Goal: Obtain resource: Download file/media

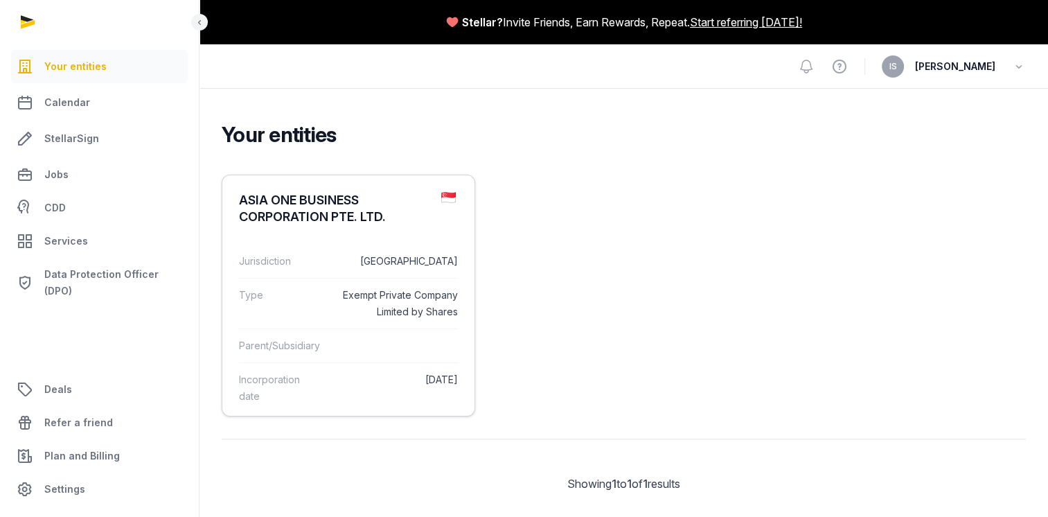
click at [328, 394] on div "Incorporation date [DATE]" at bounding box center [348, 387] width 219 height 51
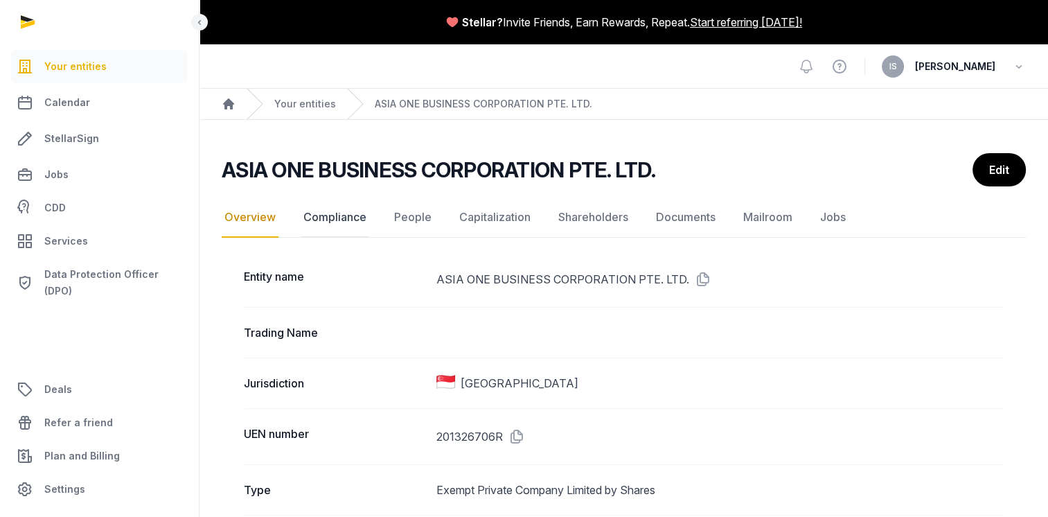
click at [305, 223] on link "Compliance" at bounding box center [335, 218] width 69 height 40
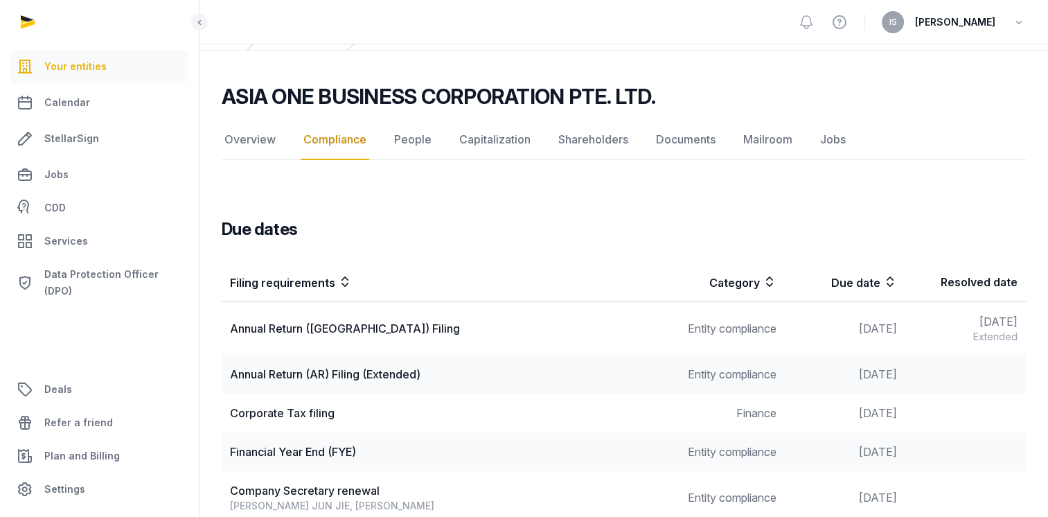
scroll to position [139, 0]
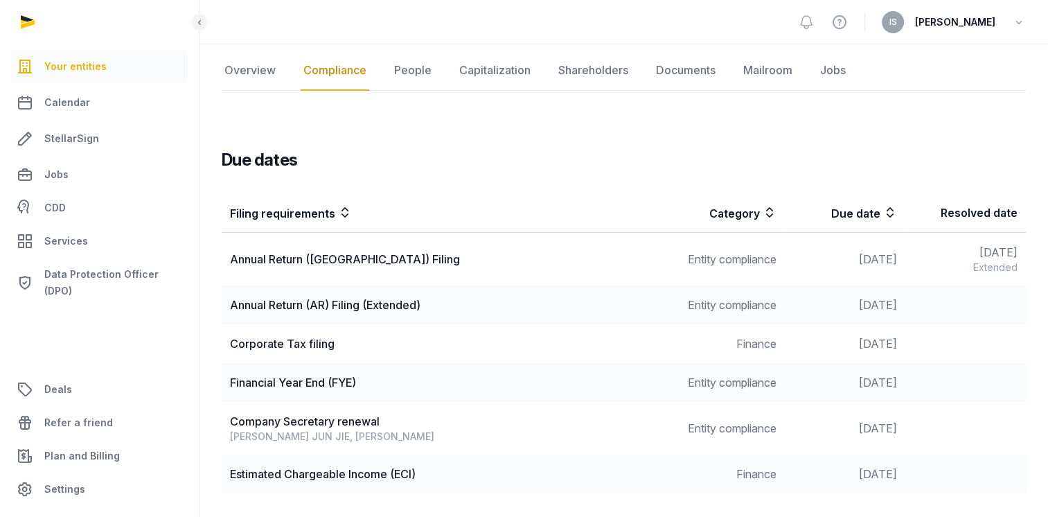
click at [333, 306] on div "Annual Return (AR) Filing (Extended)" at bounding box center [443, 305] width 426 height 17
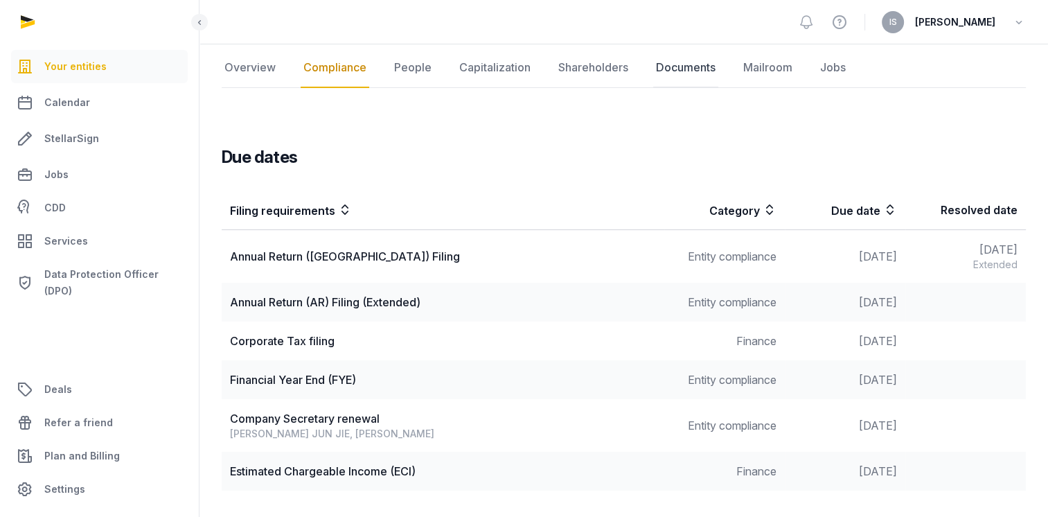
click at [676, 71] on link "Documents" at bounding box center [685, 68] width 65 height 40
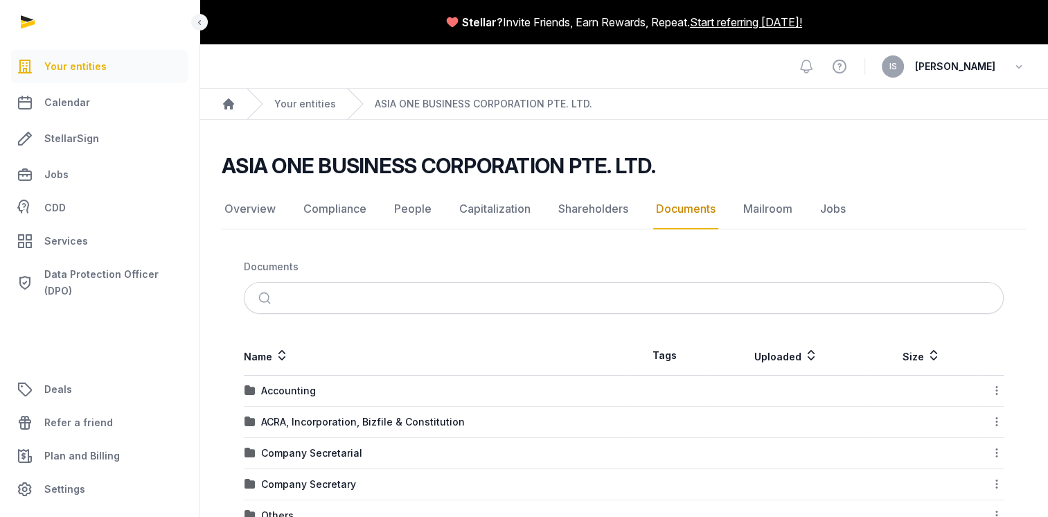
scroll to position [139, 0]
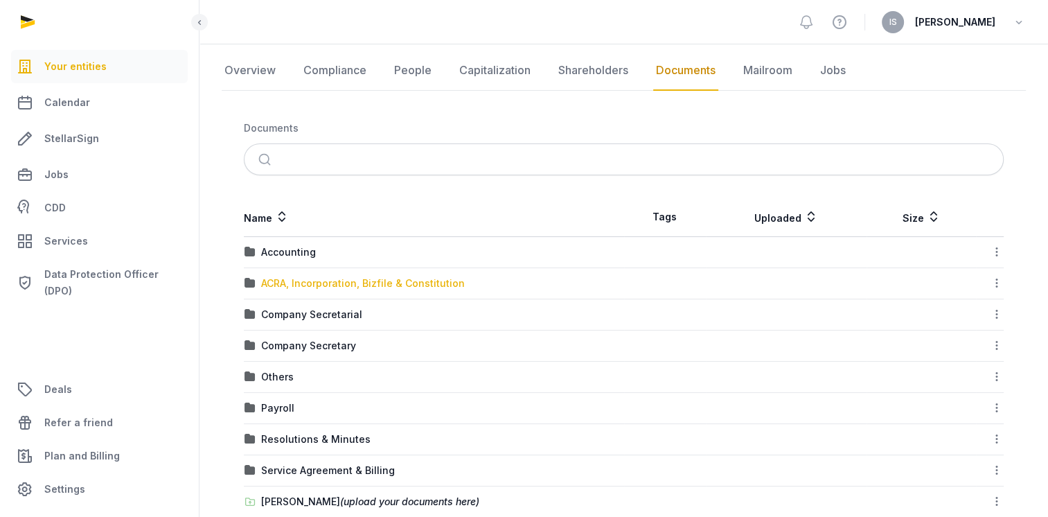
click at [347, 285] on div "ACRA, Incorporation, Bizfile & Constitution" at bounding box center [363, 284] width 204 height 14
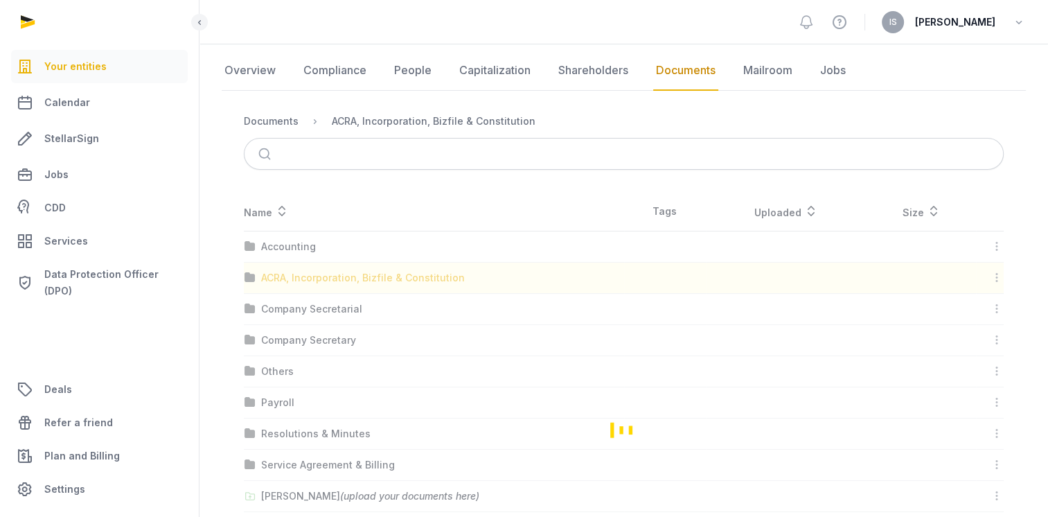
scroll to position [0, 0]
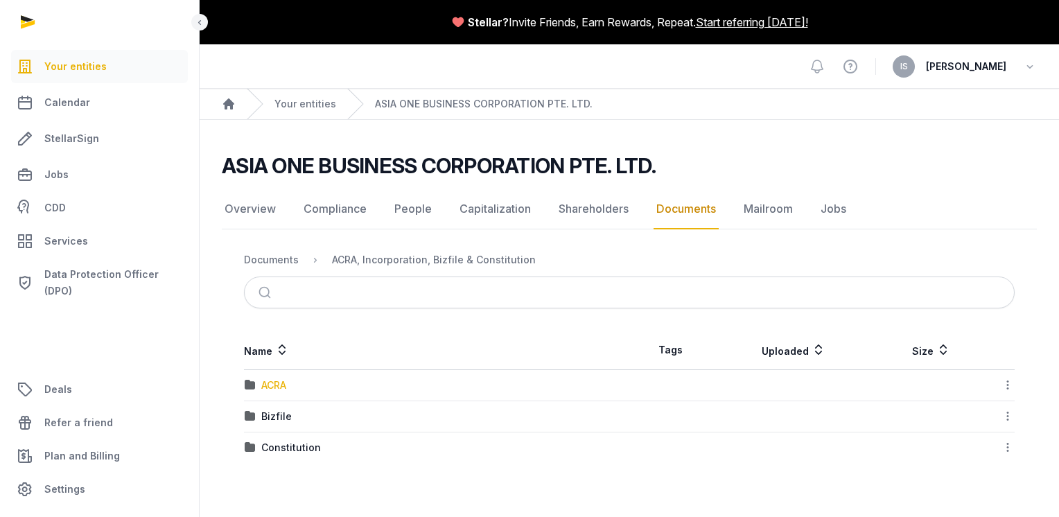
click at [274, 387] on div "ACRA" at bounding box center [273, 385] width 25 height 14
click at [263, 415] on div "2025" at bounding box center [273, 417] width 24 height 14
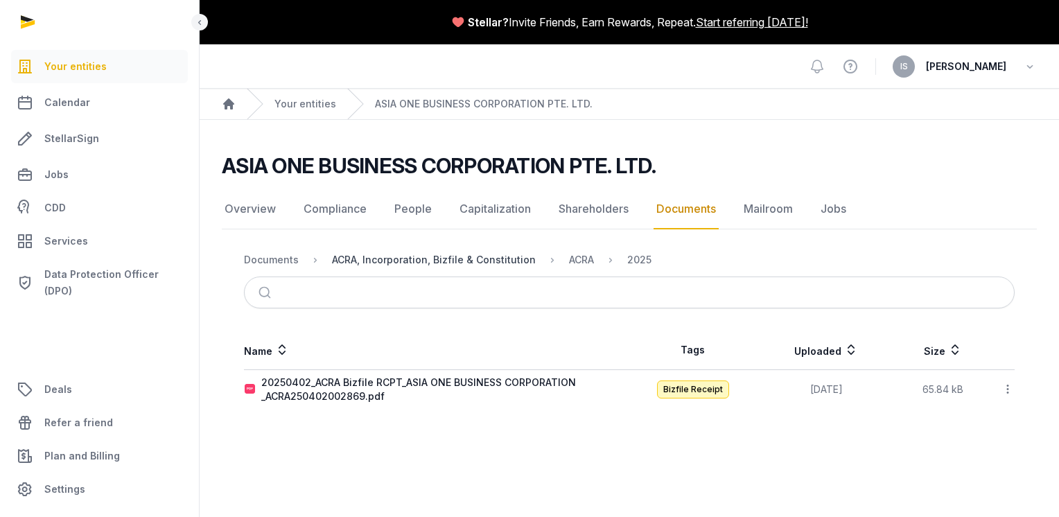
click at [440, 254] on div "ACRA, Incorporation, Bizfile & Constitution" at bounding box center [434, 260] width 204 height 14
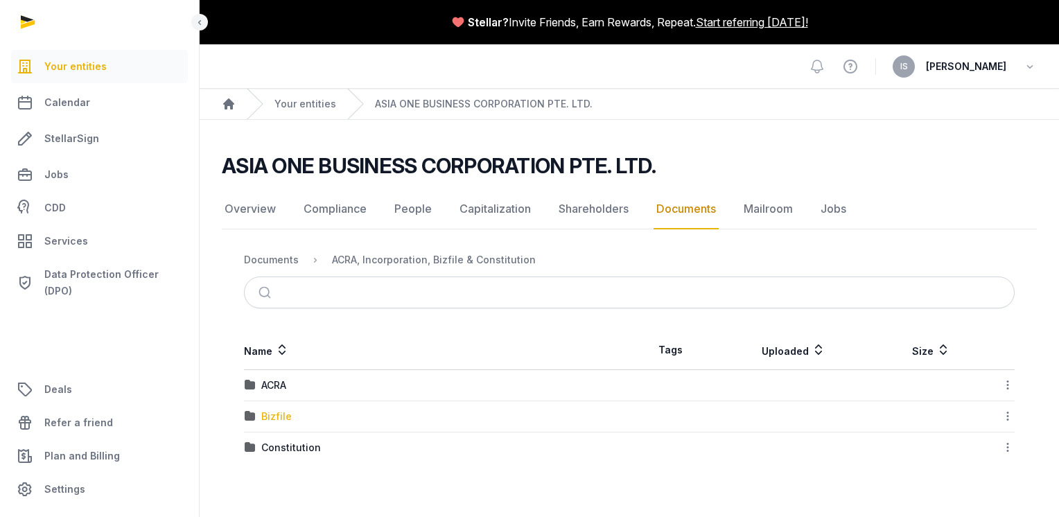
click at [277, 417] on div "Bizfile" at bounding box center [276, 417] width 30 height 14
click at [277, 417] on div "2025" at bounding box center [273, 417] width 24 height 14
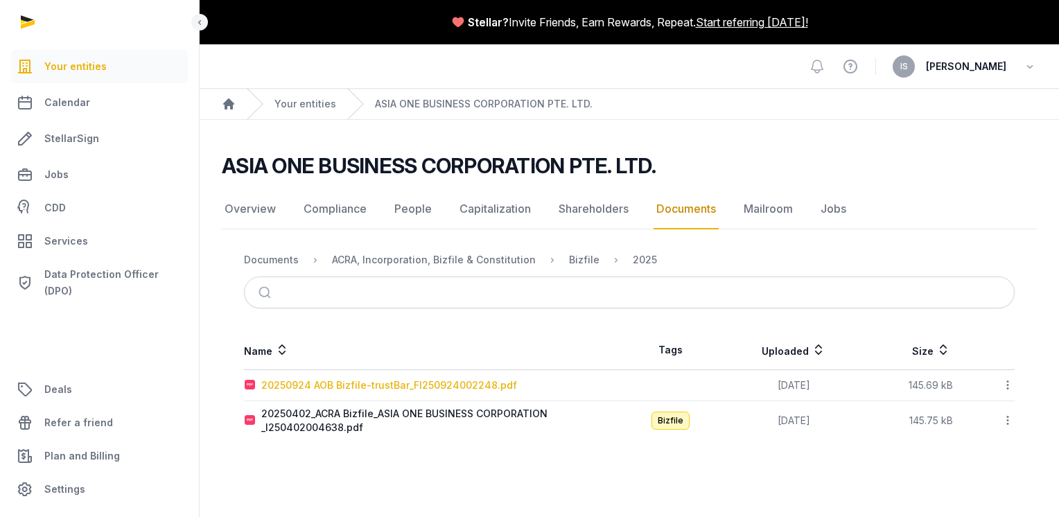
click at [374, 386] on div "20250924 AOB Bizfile-trustBar_FI250924002248.pdf" at bounding box center [389, 385] width 256 height 14
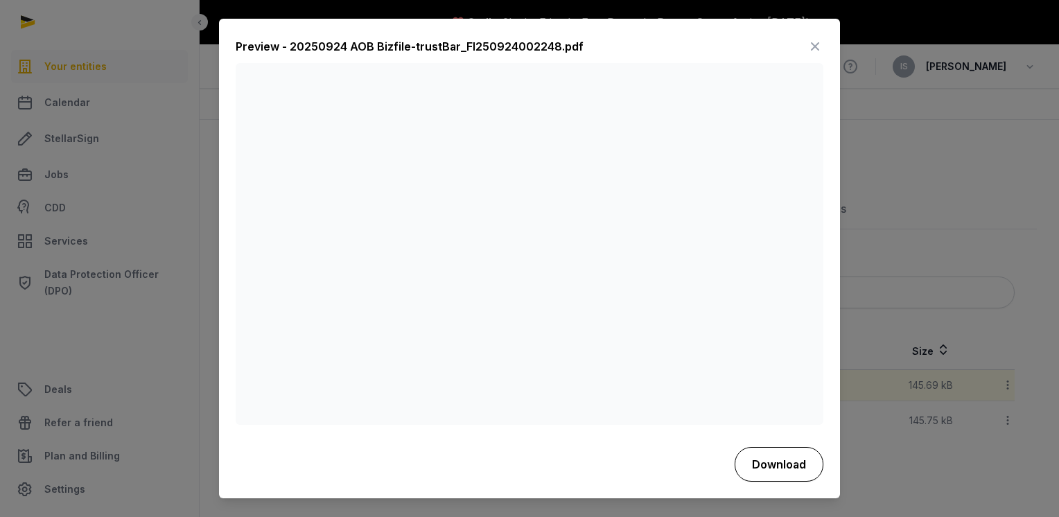
click at [784, 470] on button "Download" at bounding box center [779, 464] width 89 height 35
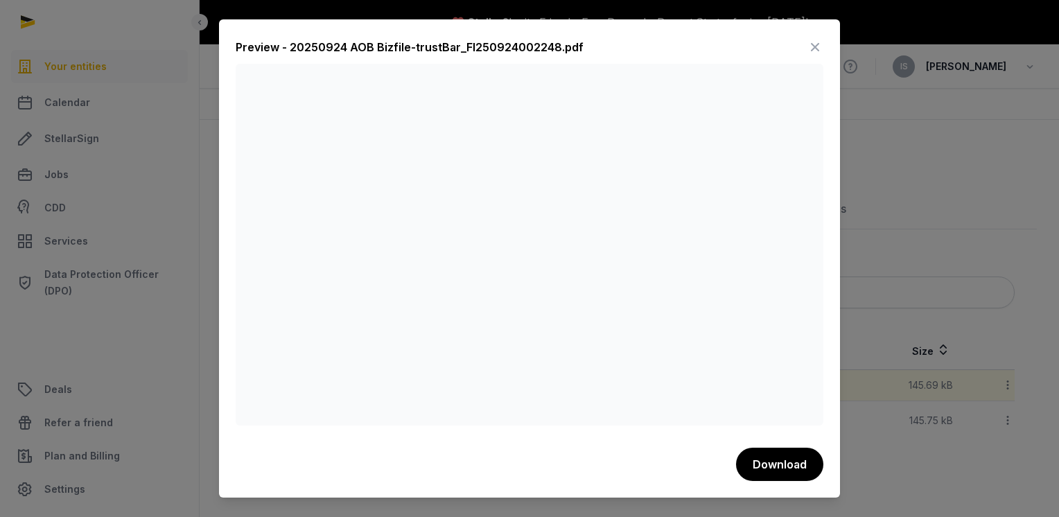
click at [809, 48] on icon at bounding box center [815, 47] width 17 height 22
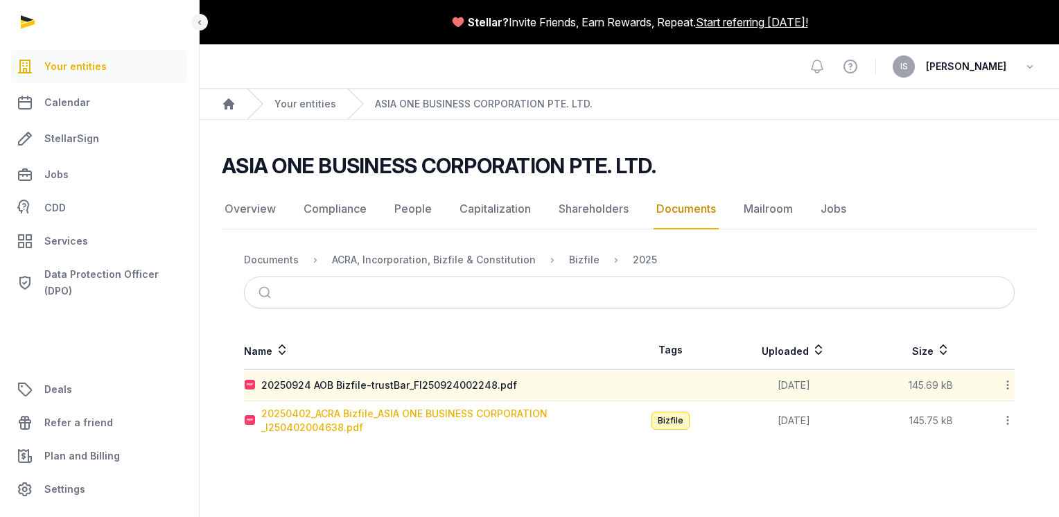
click at [287, 414] on div "20250402_ACRA Bizfile_ASIA ONE BUSINESS CORPORATION _I250402004638.pdf" at bounding box center [444, 421] width 367 height 28
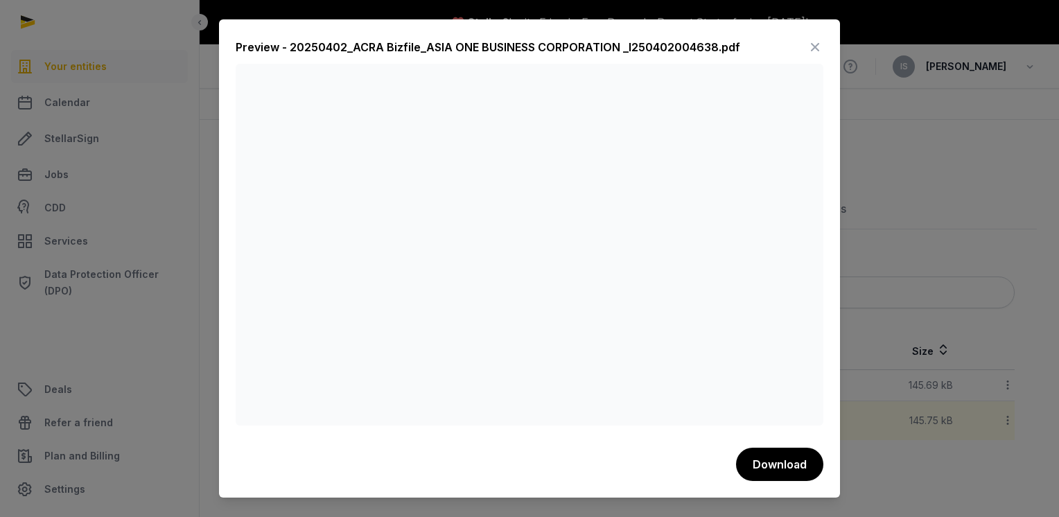
click at [815, 47] on icon at bounding box center [815, 47] width 17 height 22
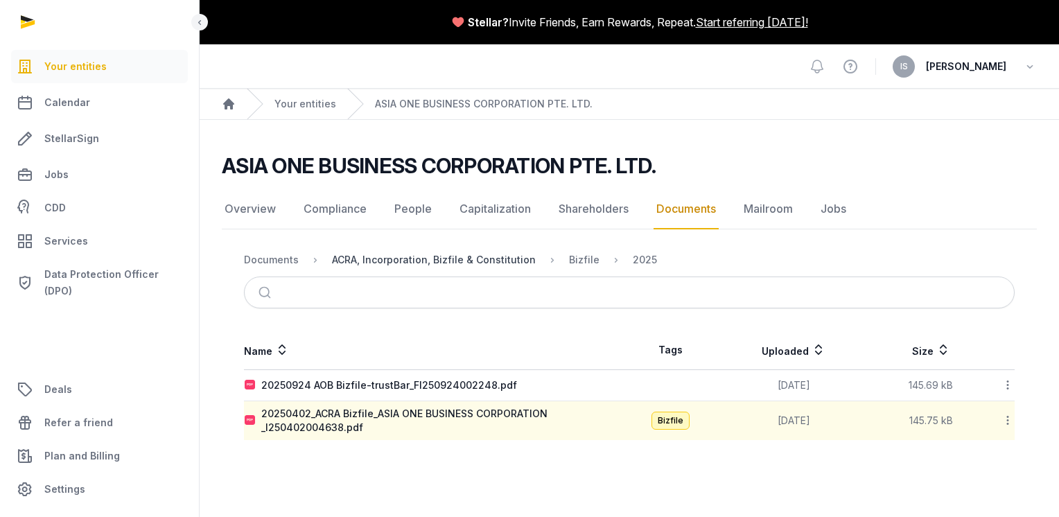
click at [466, 259] on div "ACRA, Incorporation, Bizfile & Constitution" at bounding box center [434, 260] width 204 height 14
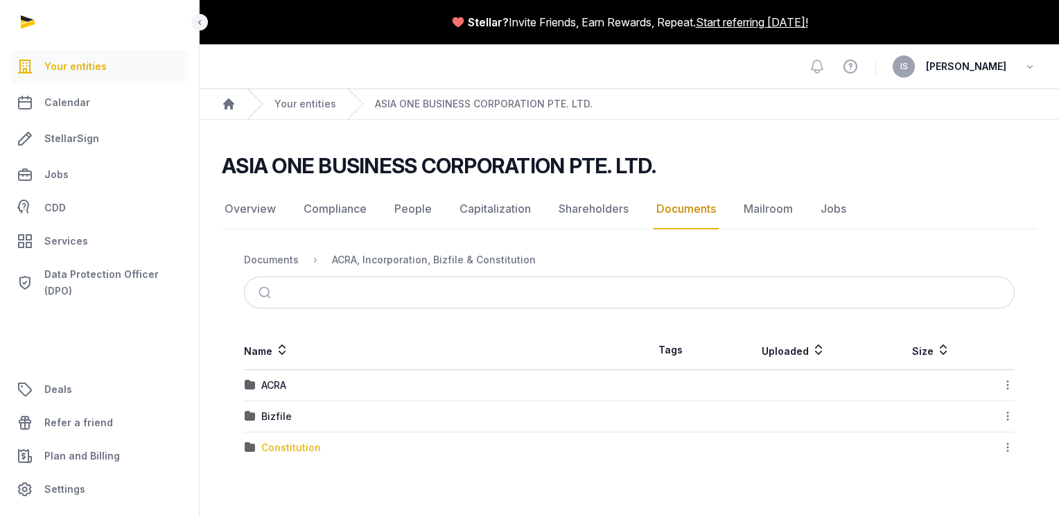
click at [292, 448] on div "Constitution" at bounding box center [291, 448] width 60 height 14
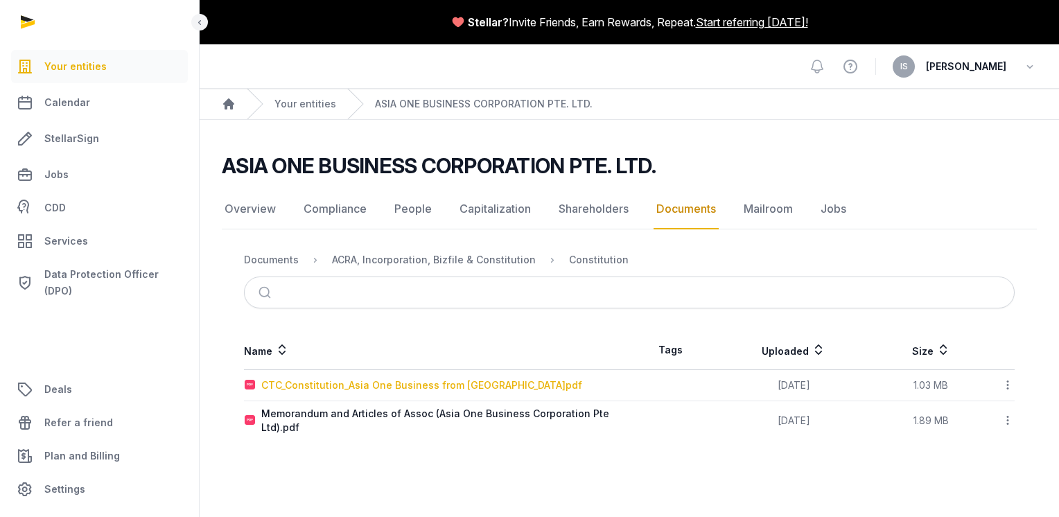
click at [468, 381] on div "CTC_Constitution_Asia One Business from [GEOGRAPHIC_DATA]pdf" at bounding box center [421, 385] width 321 height 14
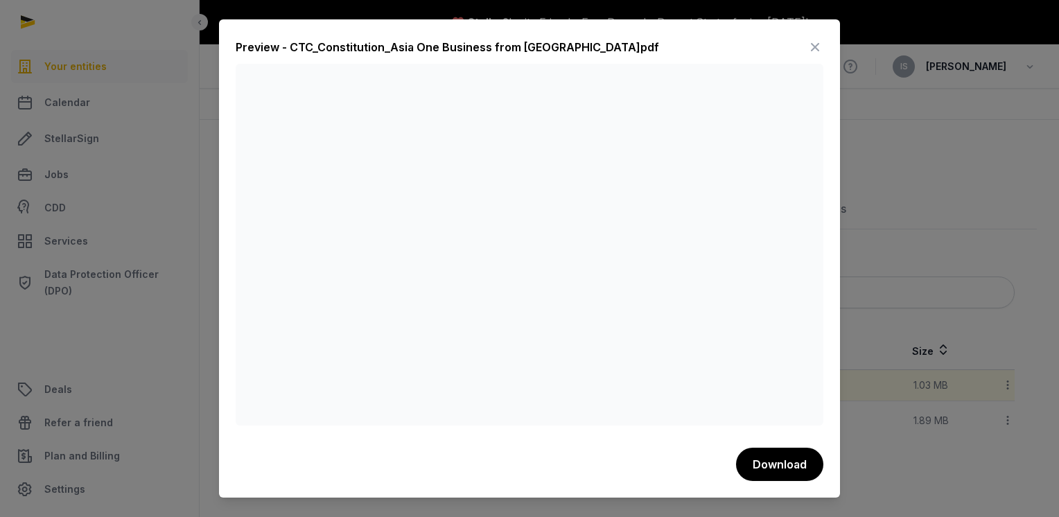
click at [817, 47] on icon at bounding box center [815, 47] width 17 height 22
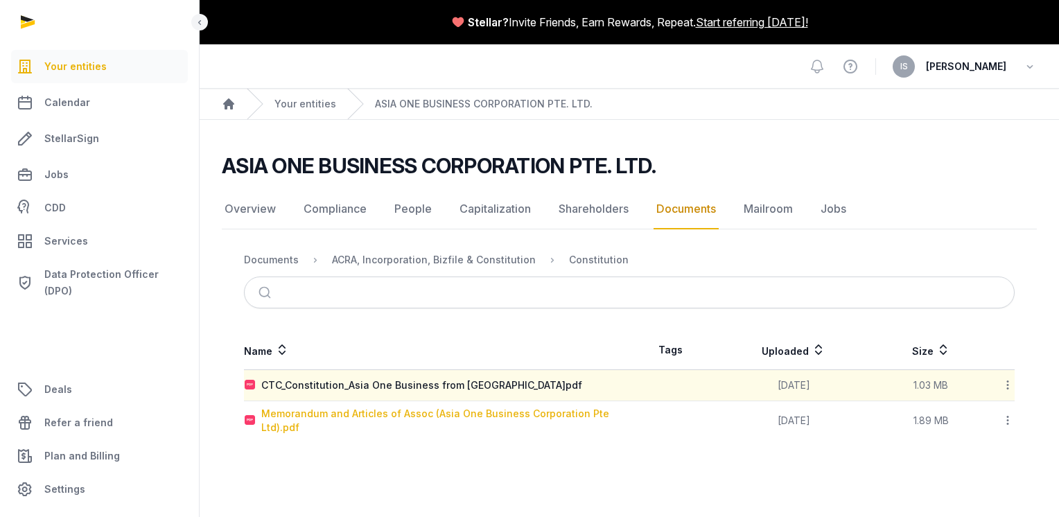
click at [435, 419] on div "Memorandum and Articles of Assoc (Asia One Business Corporation Pte Ltd).pdf" at bounding box center [444, 421] width 367 height 28
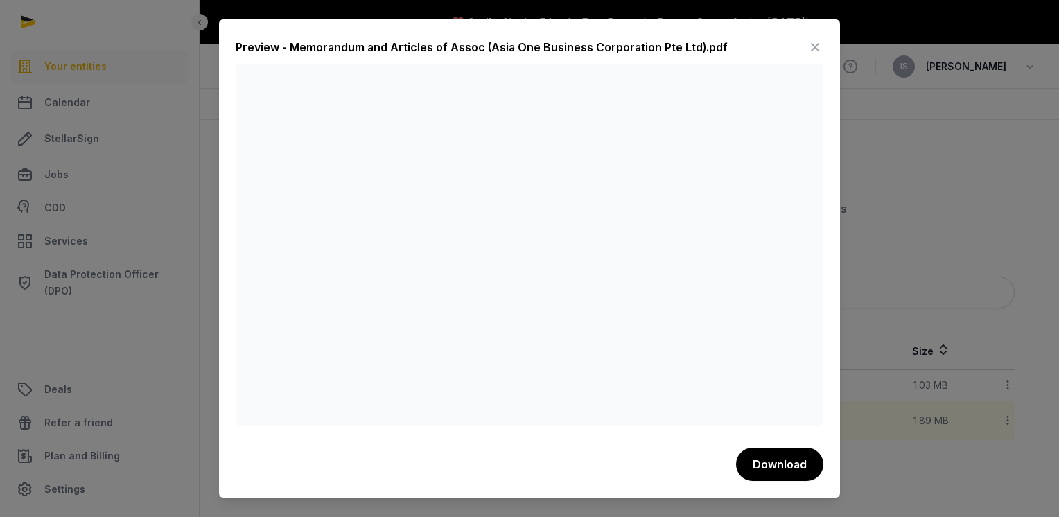
click at [811, 50] on icon at bounding box center [815, 47] width 17 height 22
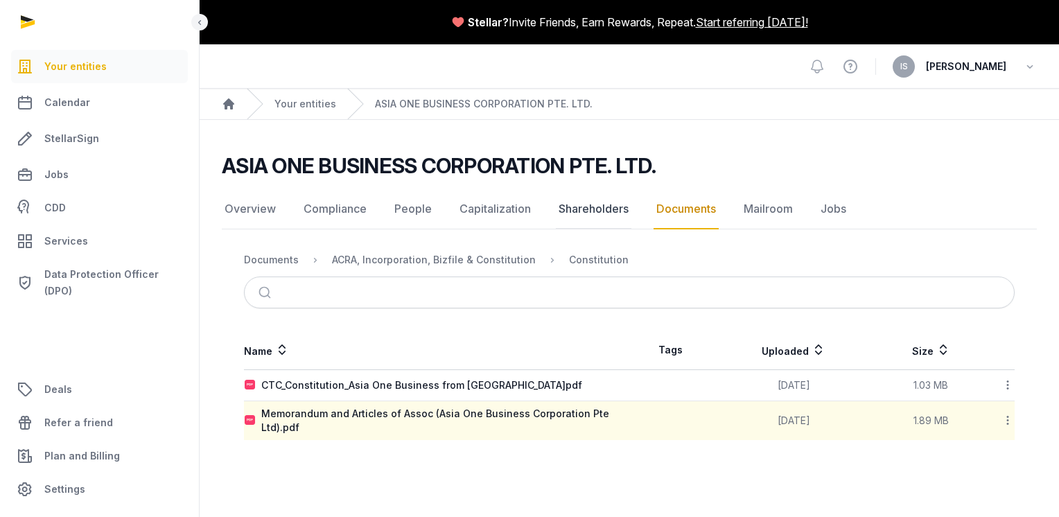
click at [577, 209] on link "Shareholders" at bounding box center [594, 209] width 76 height 40
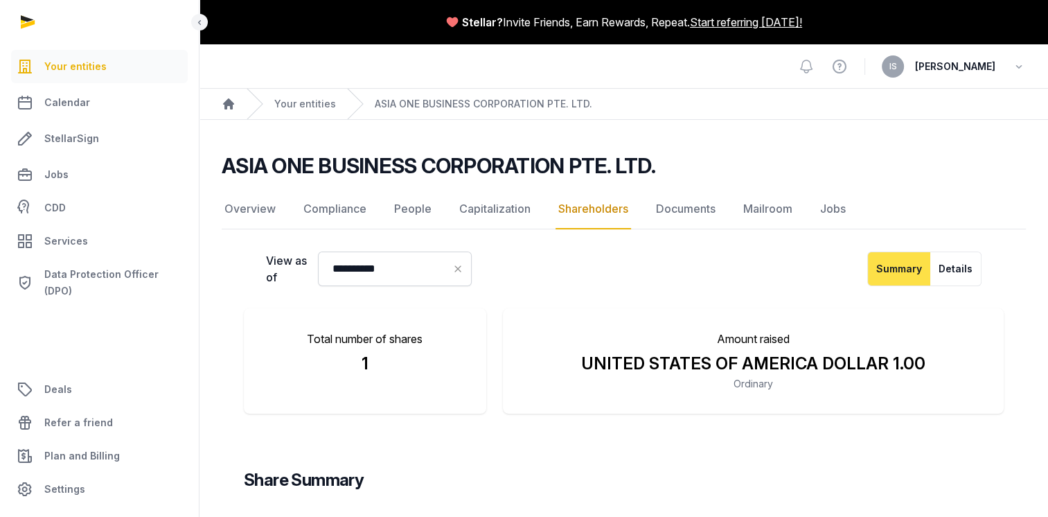
click at [574, 337] on p "Amount raised" at bounding box center [753, 339] width 457 height 17
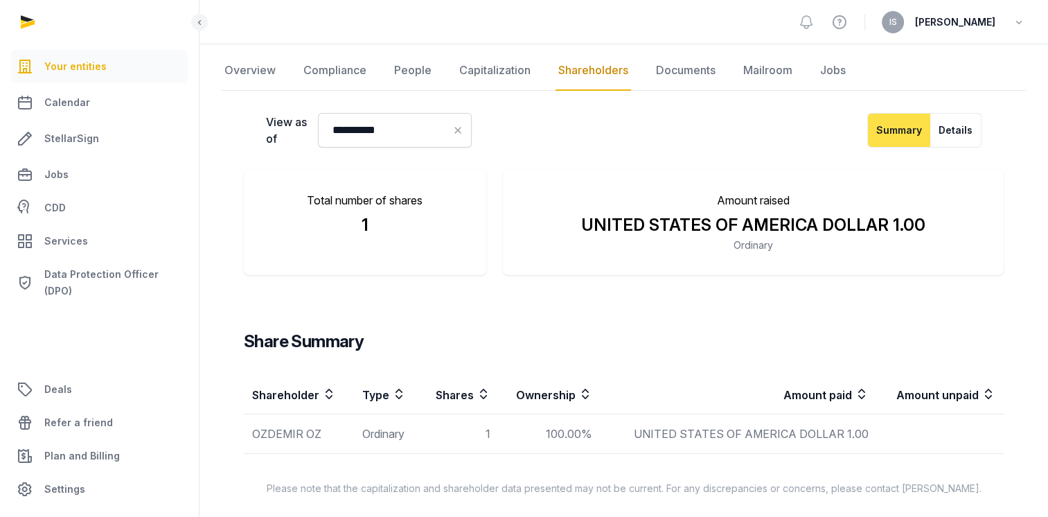
scroll to position [143, 0]
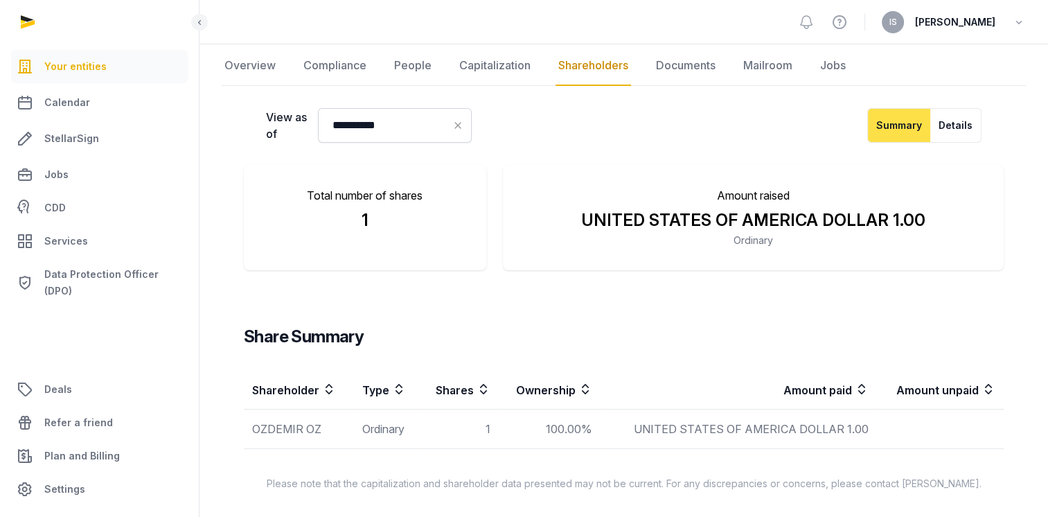
click at [860, 428] on span "UNITED STATES OF AMERICA DOLLAR 1.00" at bounding box center [751, 429] width 235 height 14
click at [432, 231] on li "Total number of shares 1" at bounding box center [365, 217] width 243 height 105
click at [685, 248] on li "Amount raised UNITED STATES OF AMERICA DOLLAR 1.00 Ordinary" at bounding box center [753, 217] width 501 height 105
click at [947, 132] on button "Details" at bounding box center [956, 125] width 51 height 35
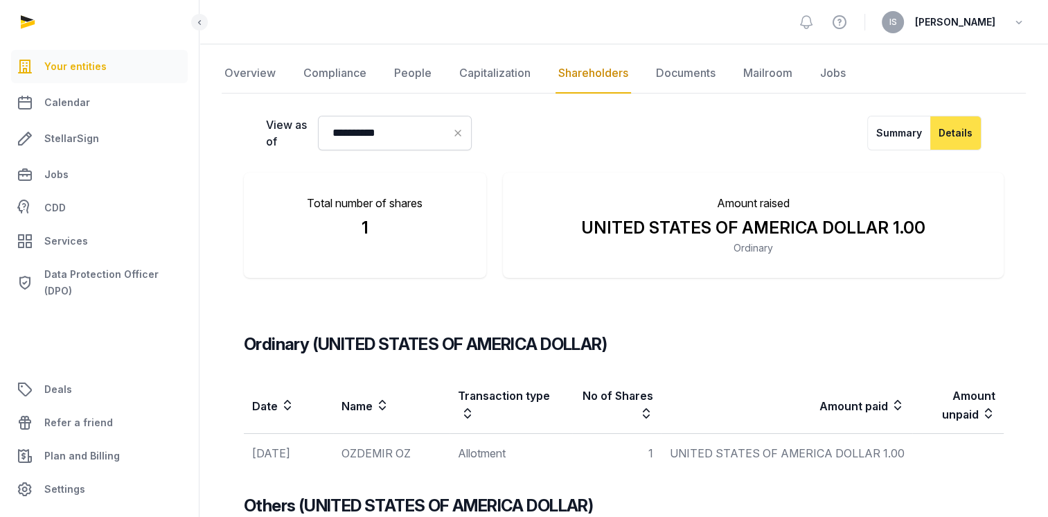
scroll to position [0, 0]
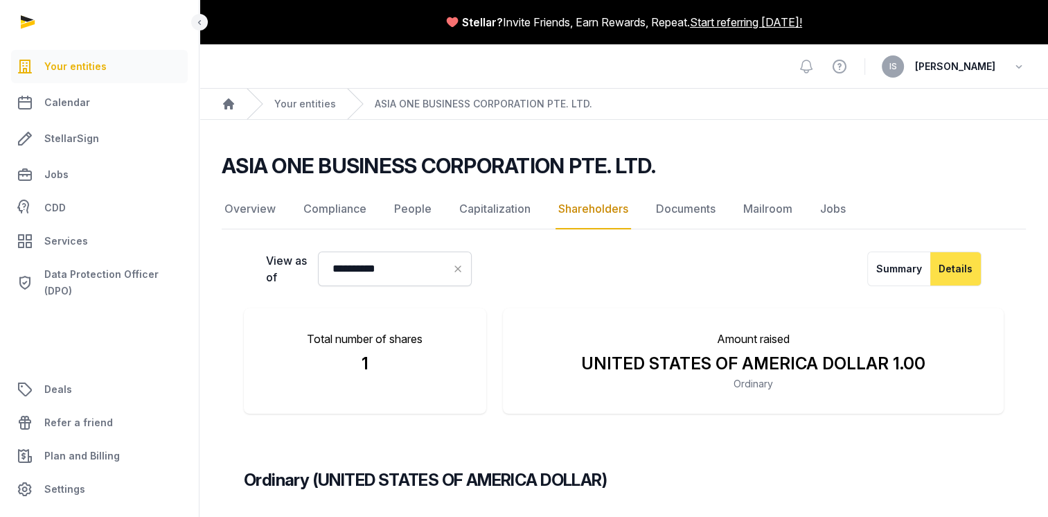
click at [423, 358] on div "1" at bounding box center [365, 364] width 198 height 22
click at [703, 206] on link "Documents" at bounding box center [685, 209] width 65 height 40
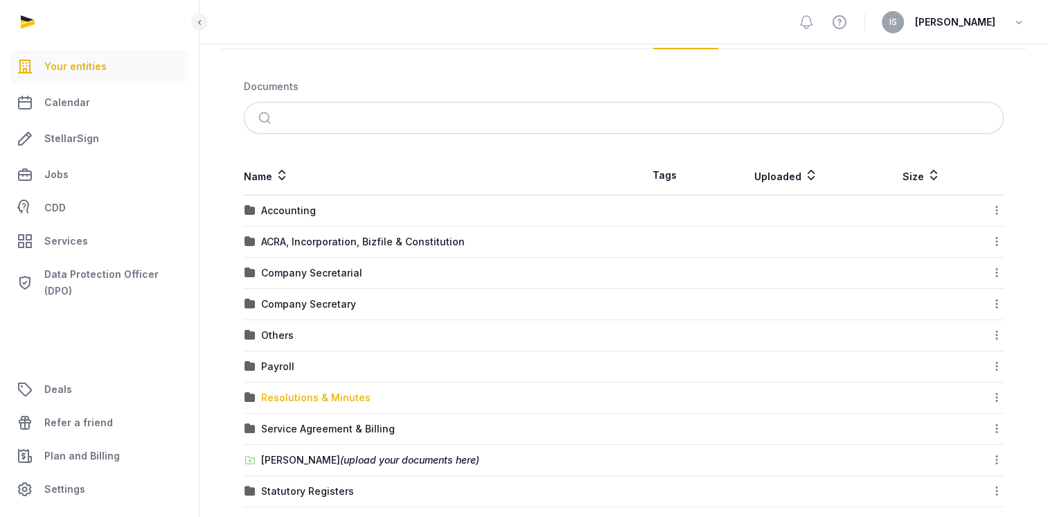
scroll to position [111, 0]
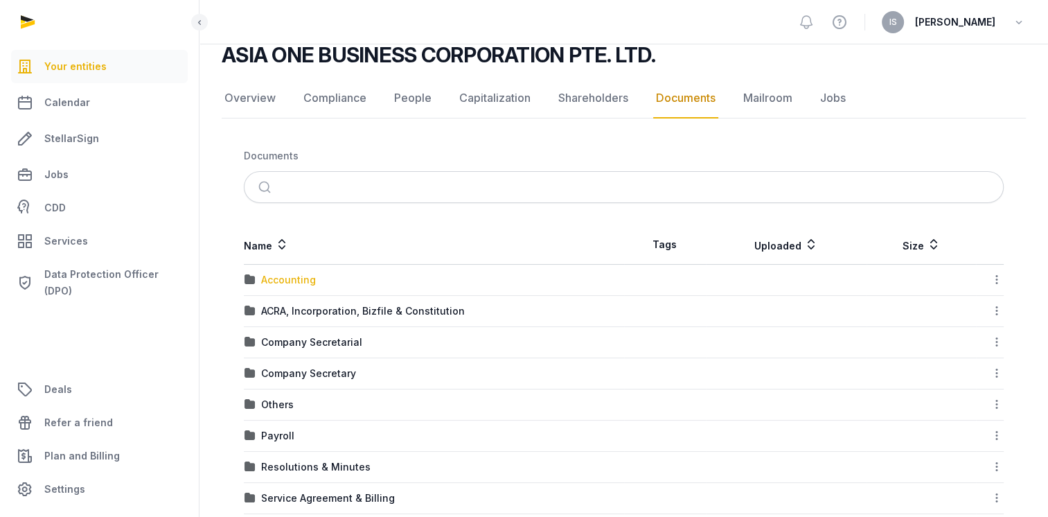
click at [292, 276] on div "Accounting" at bounding box center [288, 280] width 55 height 14
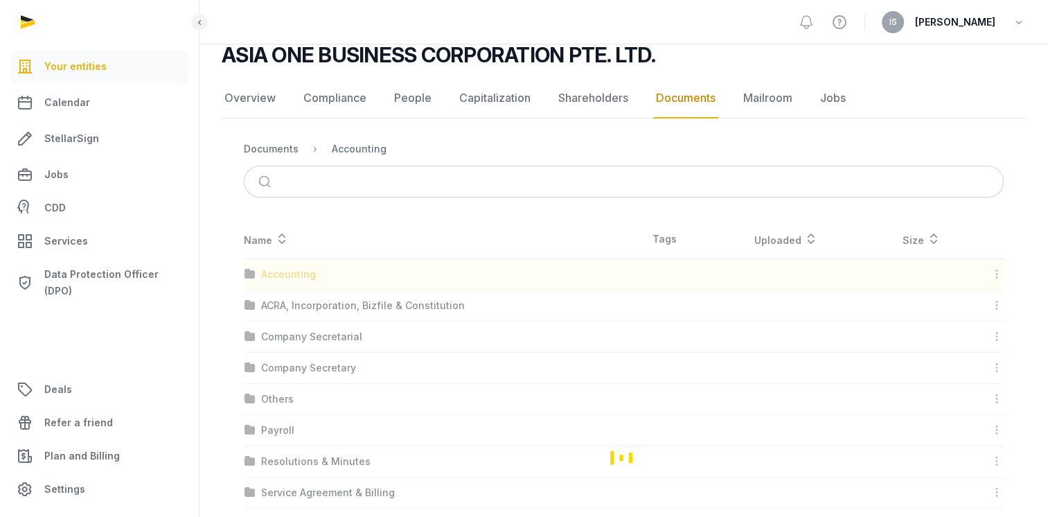
scroll to position [73, 0]
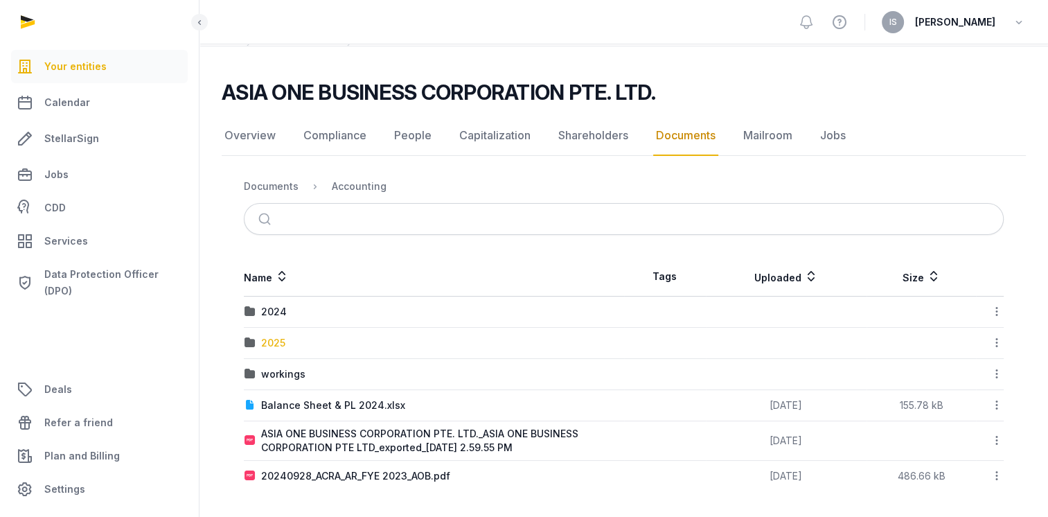
click at [283, 336] on div "2025" at bounding box center [273, 343] width 24 height 14
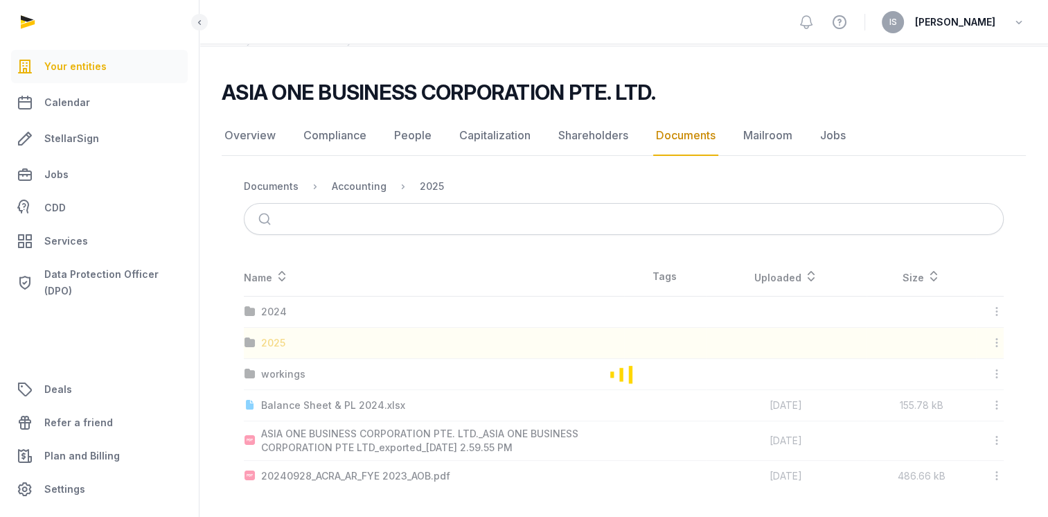
scroll to position [11, 0]
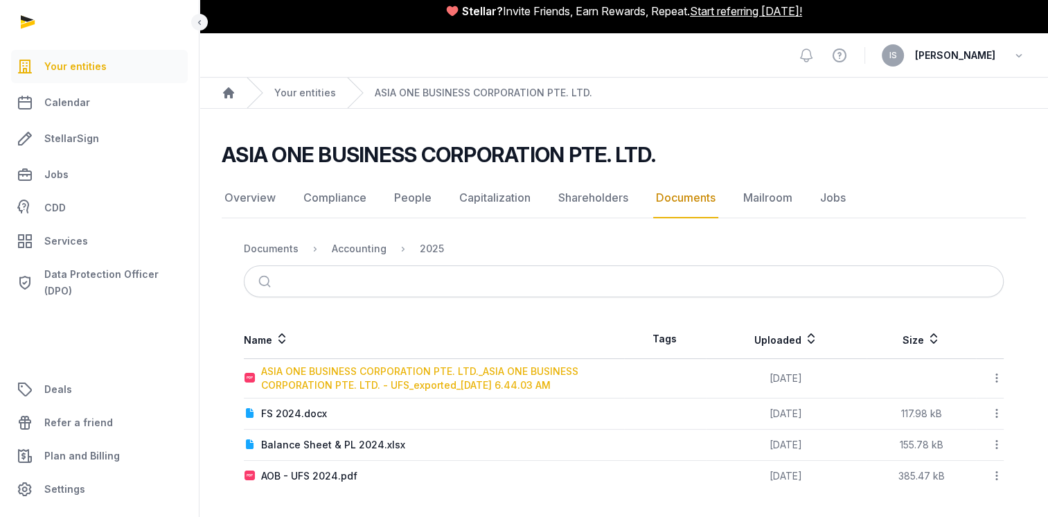
click at [348, 380] on div "ASIA ONE BUSINESS CORPORATION PTE. LTD._ASIA ONE BUSINESS CORPORATION PTE. LTD.…" at bounding box center [442, 379] width 362 height 28
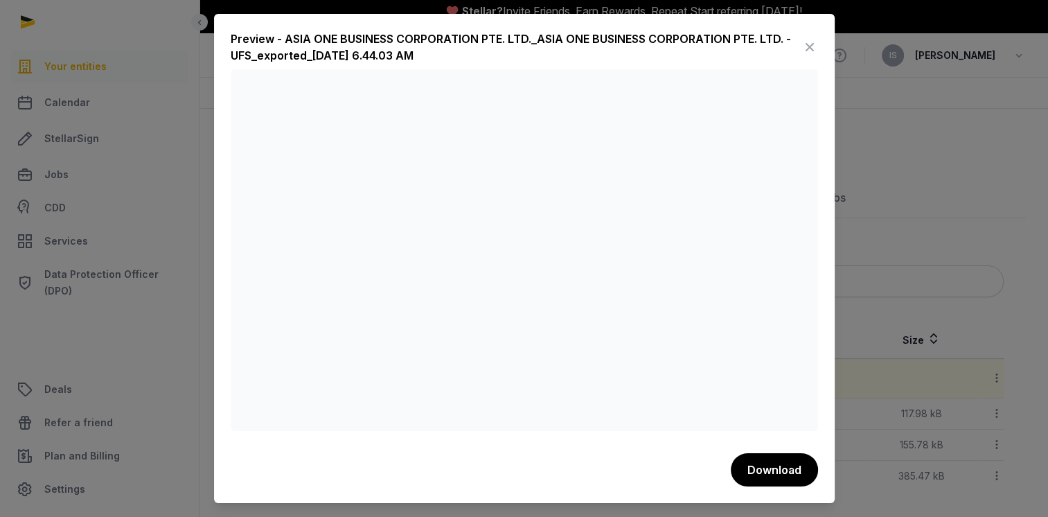
click at [811, 45] on icon at bounding box center [810, 47] width 17 height 22
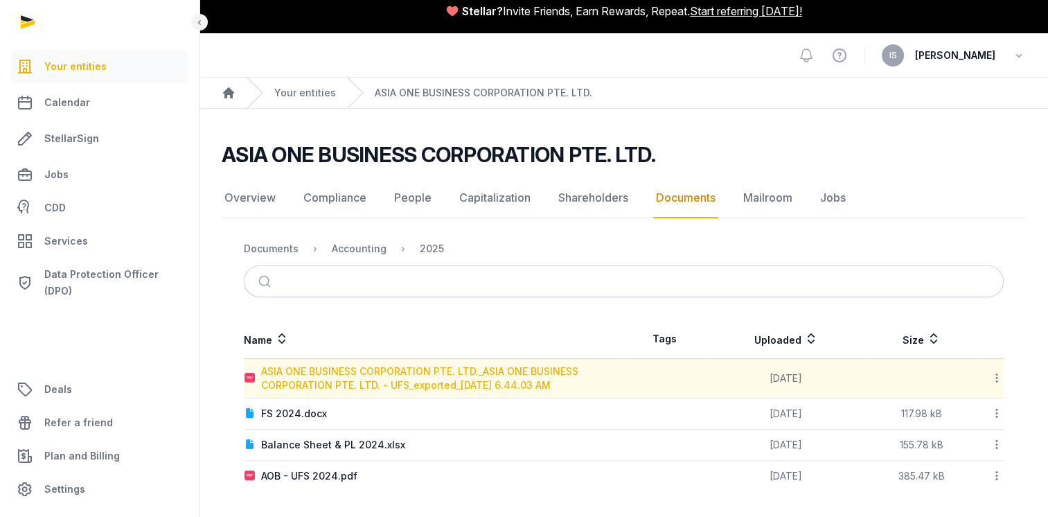
click at [399, 372] on div "ASIA ONE BUSINESS CORPORATION PTE. LTD._ASIA ONE BUSINESS CORPORATION PTE. LTD.…" at bounding box center [442, 379] width 362 height 28
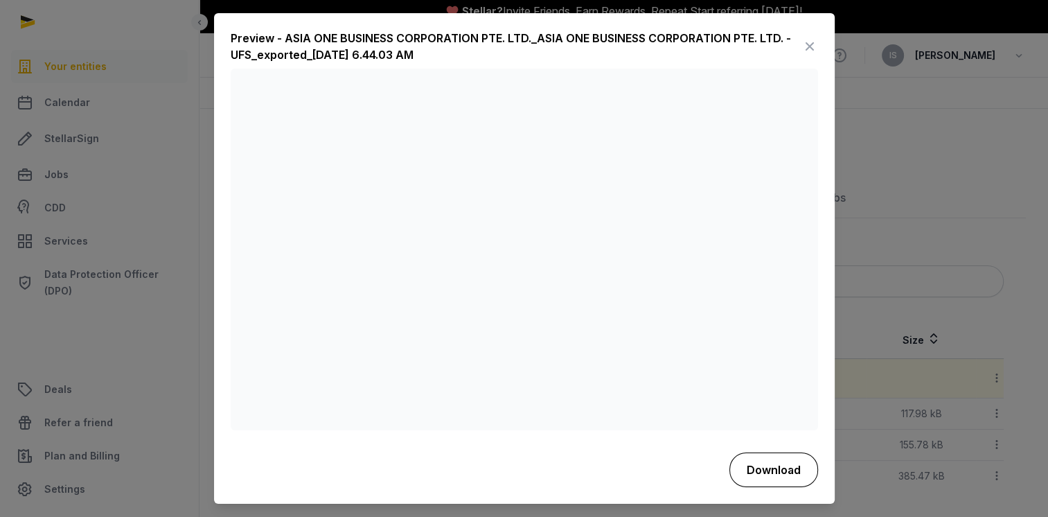
click at [784, 473] on button "Download" at bounding box center [774, 470] width 89 height 35
